Goal: Task Accomplishment & Management: Use online tool/utility

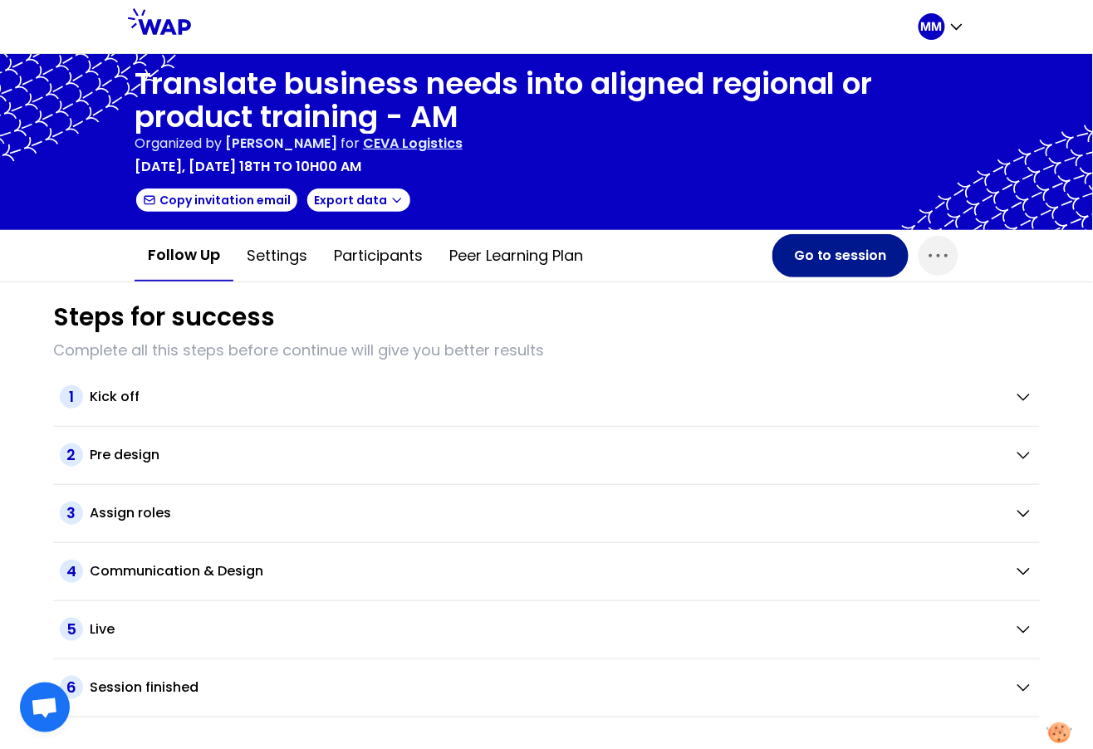
click at [819, 256] on button "Go to session" at bounding box center [840, 255] width 136 height 43
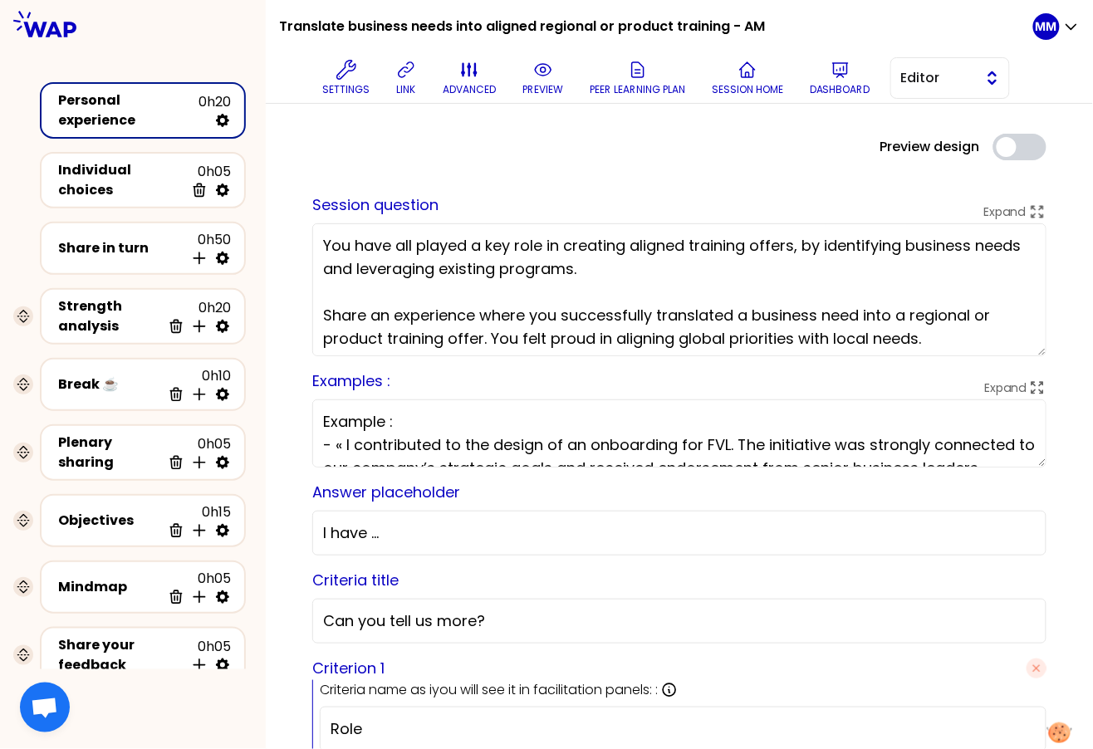
click at [936, 80] on span "Editor" at bounding box center [938, 78] width 75 height 20
click at [954, 149] on span "Facilitator" at bounding box center [959, 146] width 71 height 20
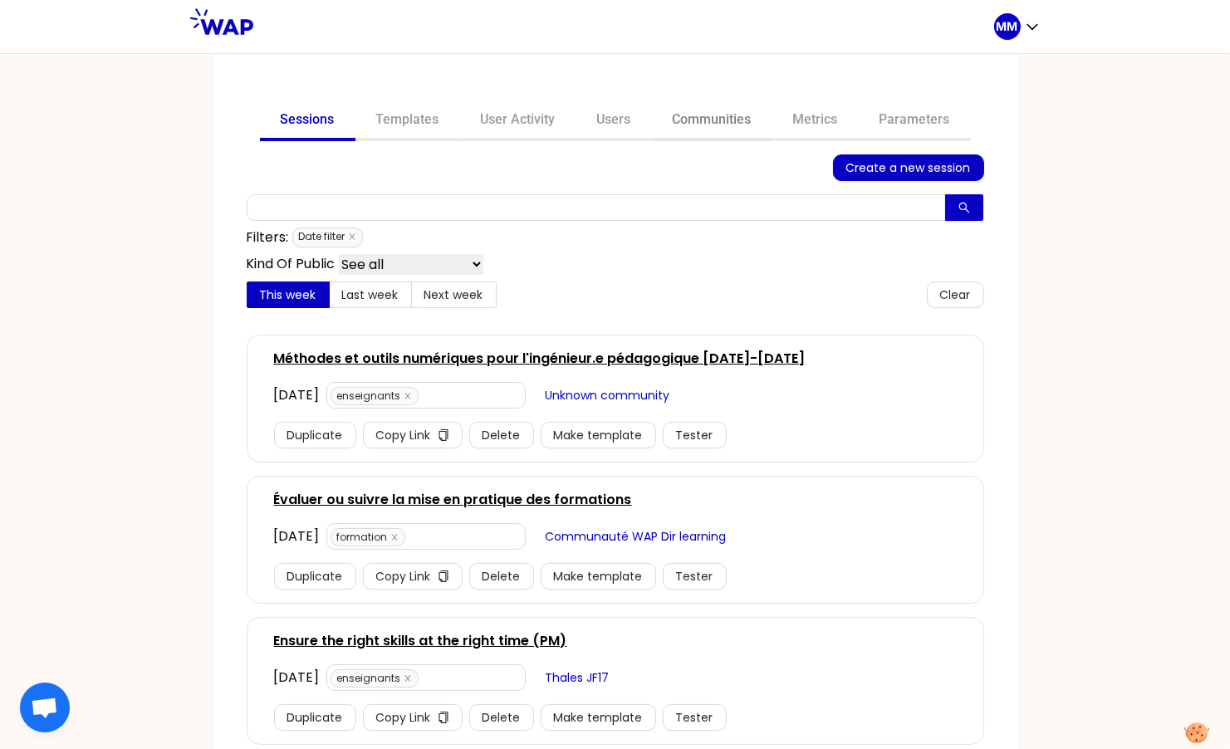
drag, startPoint x: 704, startPoint y: 120, endPoint x: 687, endPoint y: 138, distance: 24.1
click at [704, 120] on link "Communities" at bounding box center [712, 121] width 120 height 40
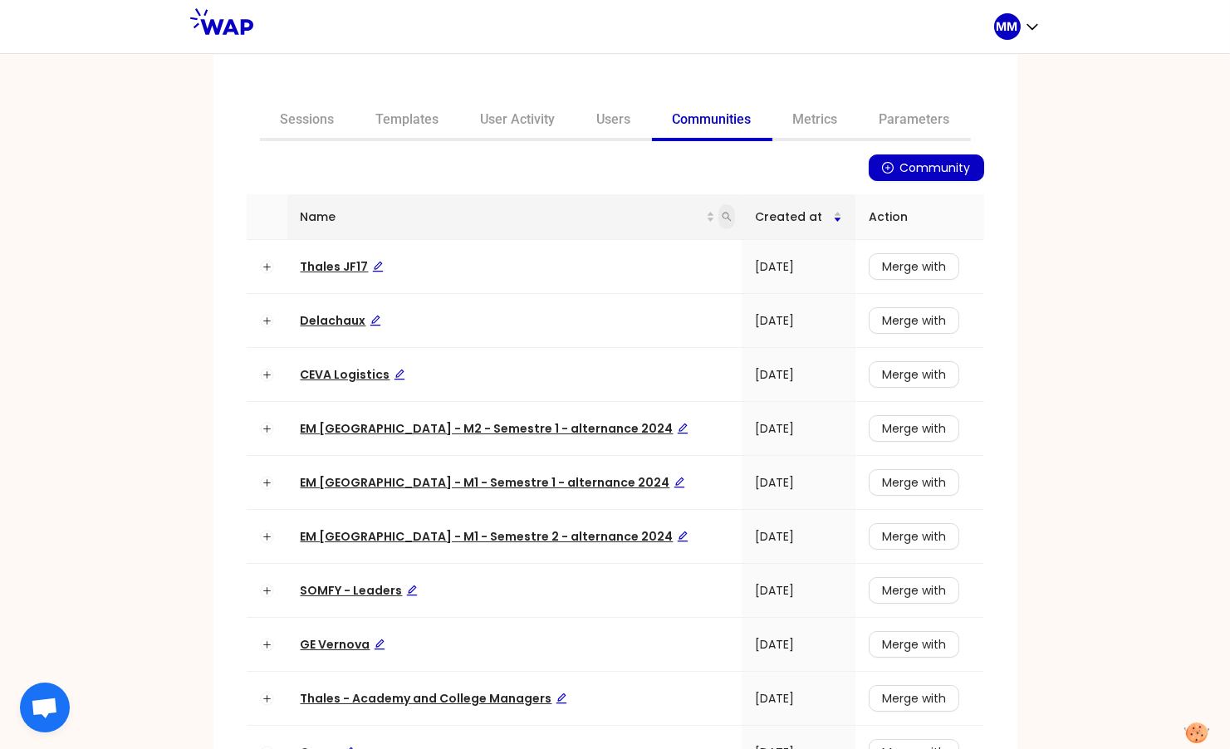
click at [722, 218] on icon "search" at bounding box center [726, 217] width 9 height 9
type input "avec"
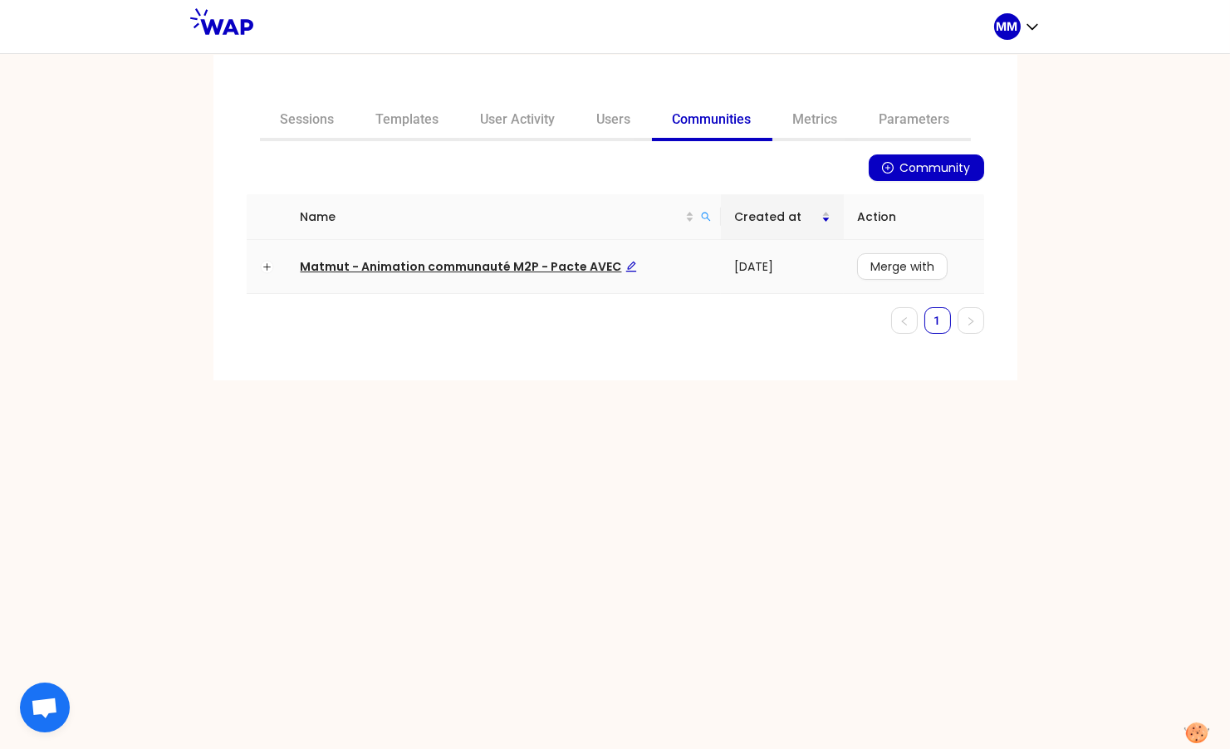
click at [489, 264] on span "Matmut - Animation communauté M2P - Pacte AVEC" at bounding box center [469, 266] width 336 height 17
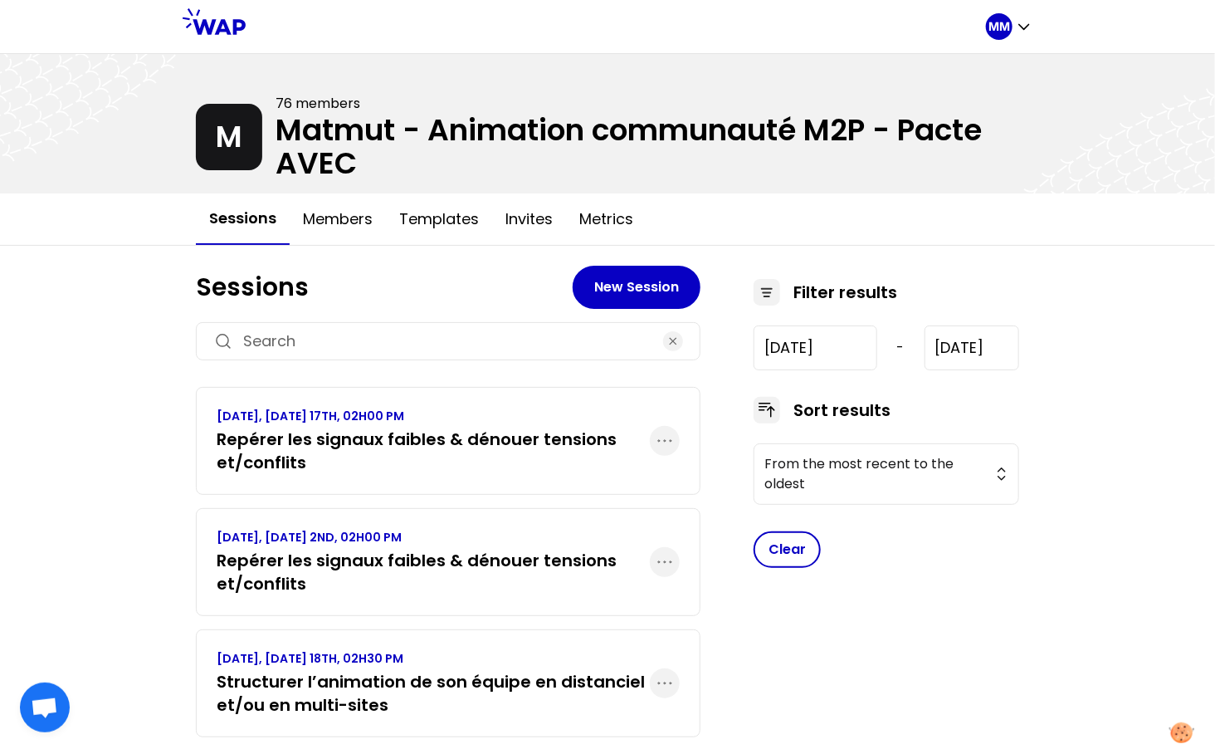
click at [456, 428] on h3 "Repérer les signaux faibles & dénouer tensions et/conflits" at bounding box center [433, 451] width 433 height 46
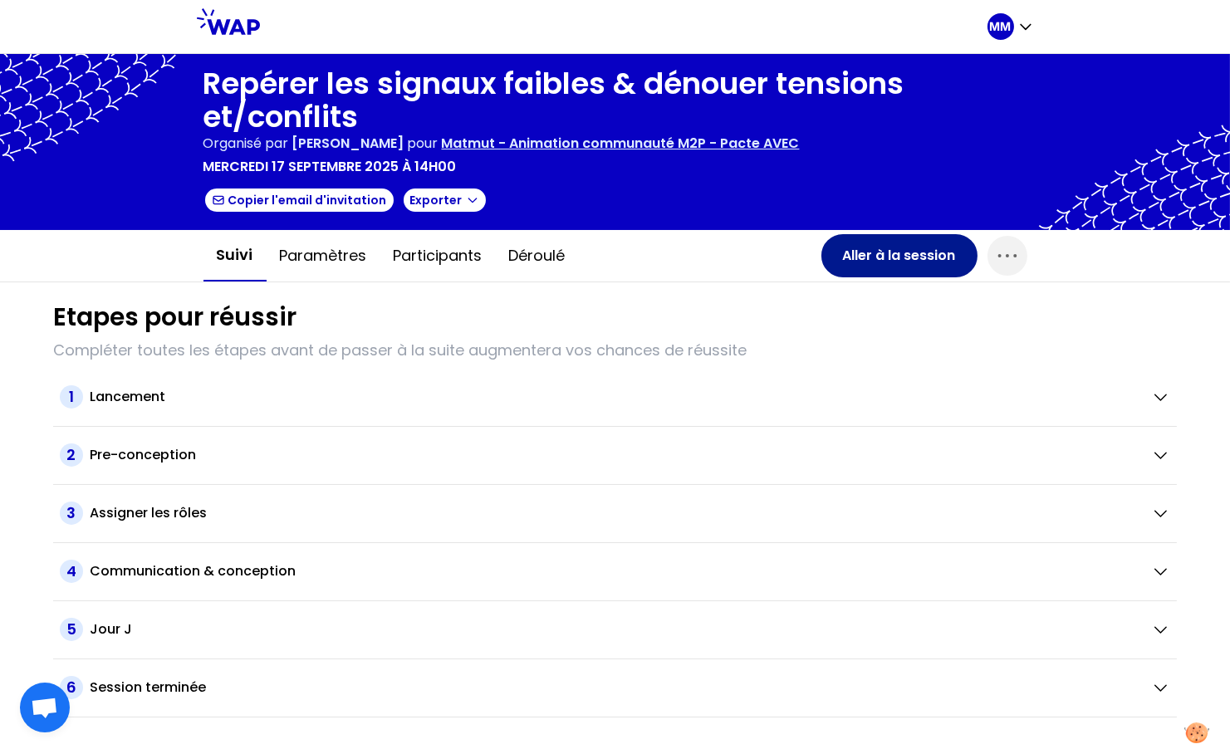
click at [892, 267] on button "Aller à la session" at bounding box center [899, 255] width 156 height 43
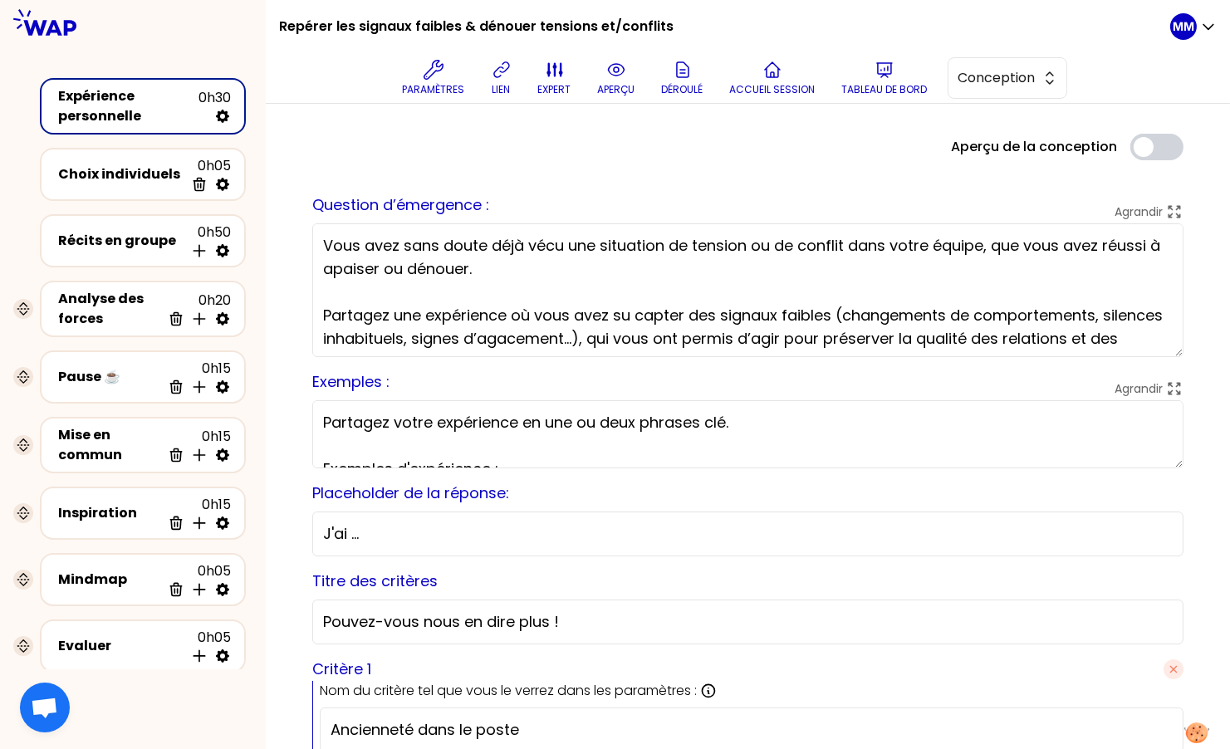
drag, startPoint x: 1166, startPoint y: 352, endPoint x: 1169, endPoint y: 378, distance: 26.0
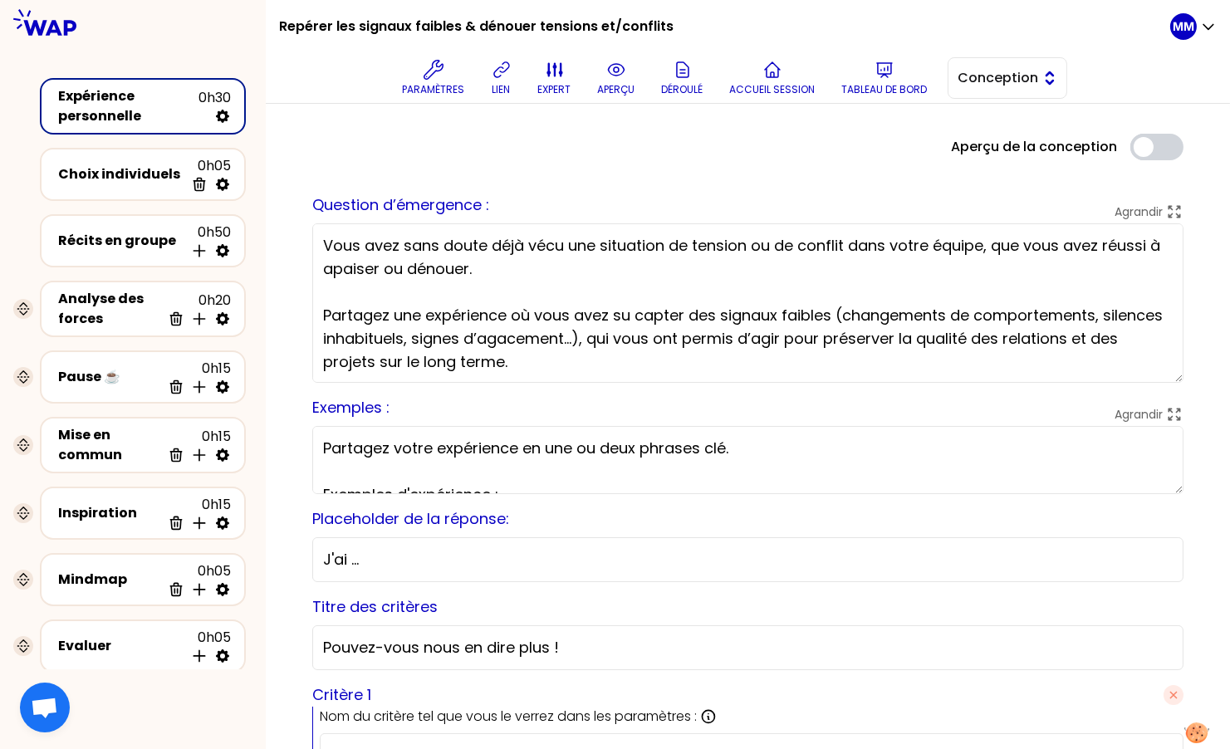
click at [1051, 76] on button "Conception" at bounding box center [1007, 78] width 120 height 42
click at [1032, 139] on span "Facilitation" at bounding box center [1016, 146] width 71 height 20
